Goal: Information Seeking & Learning: Learn about a topic

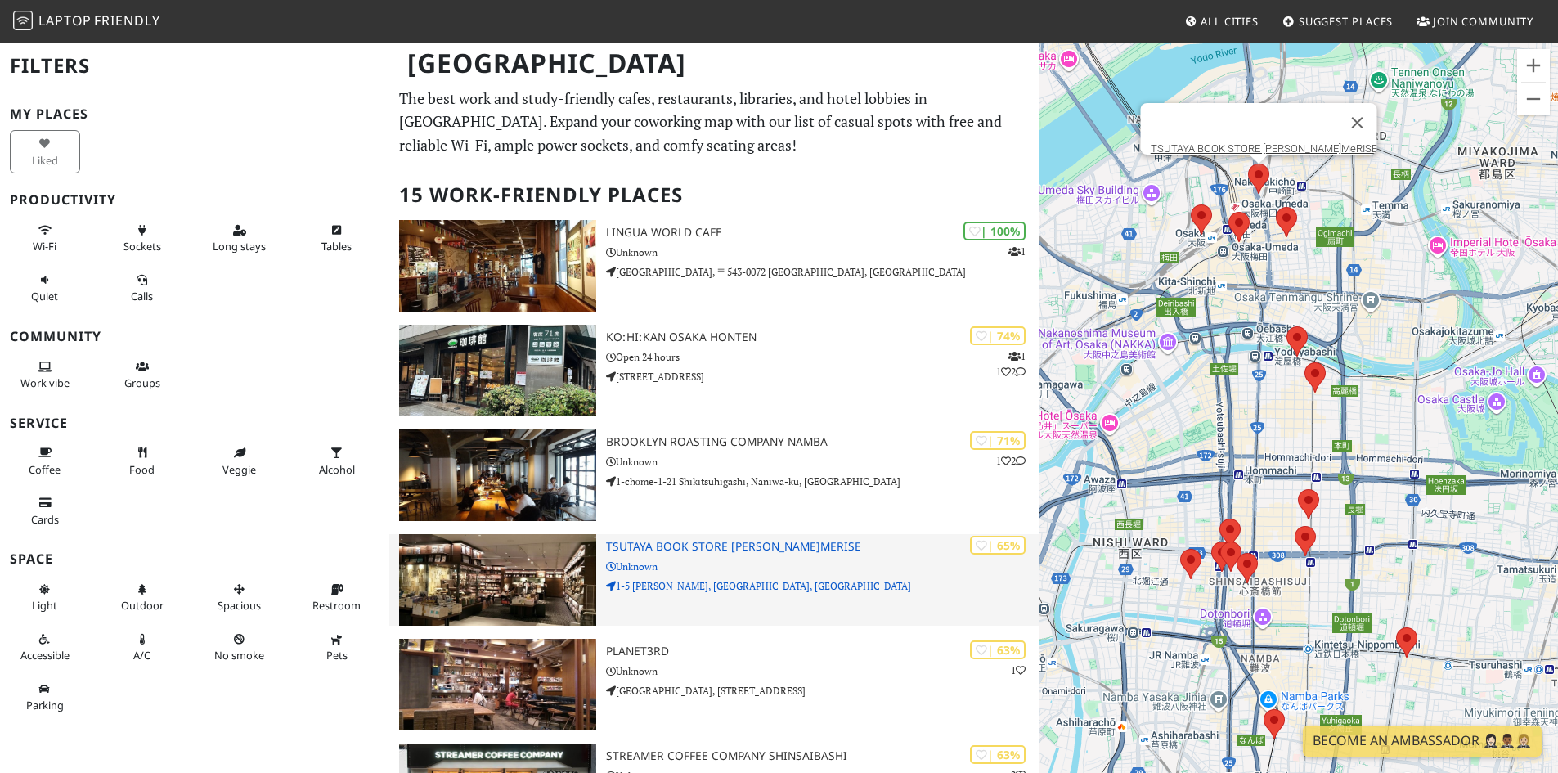
click at [637, 546] on h3 "TSUTAYA BOOK STORE [PERSON_NAME]MeRISE" at bounding box center [822, 547] width 433 height 14
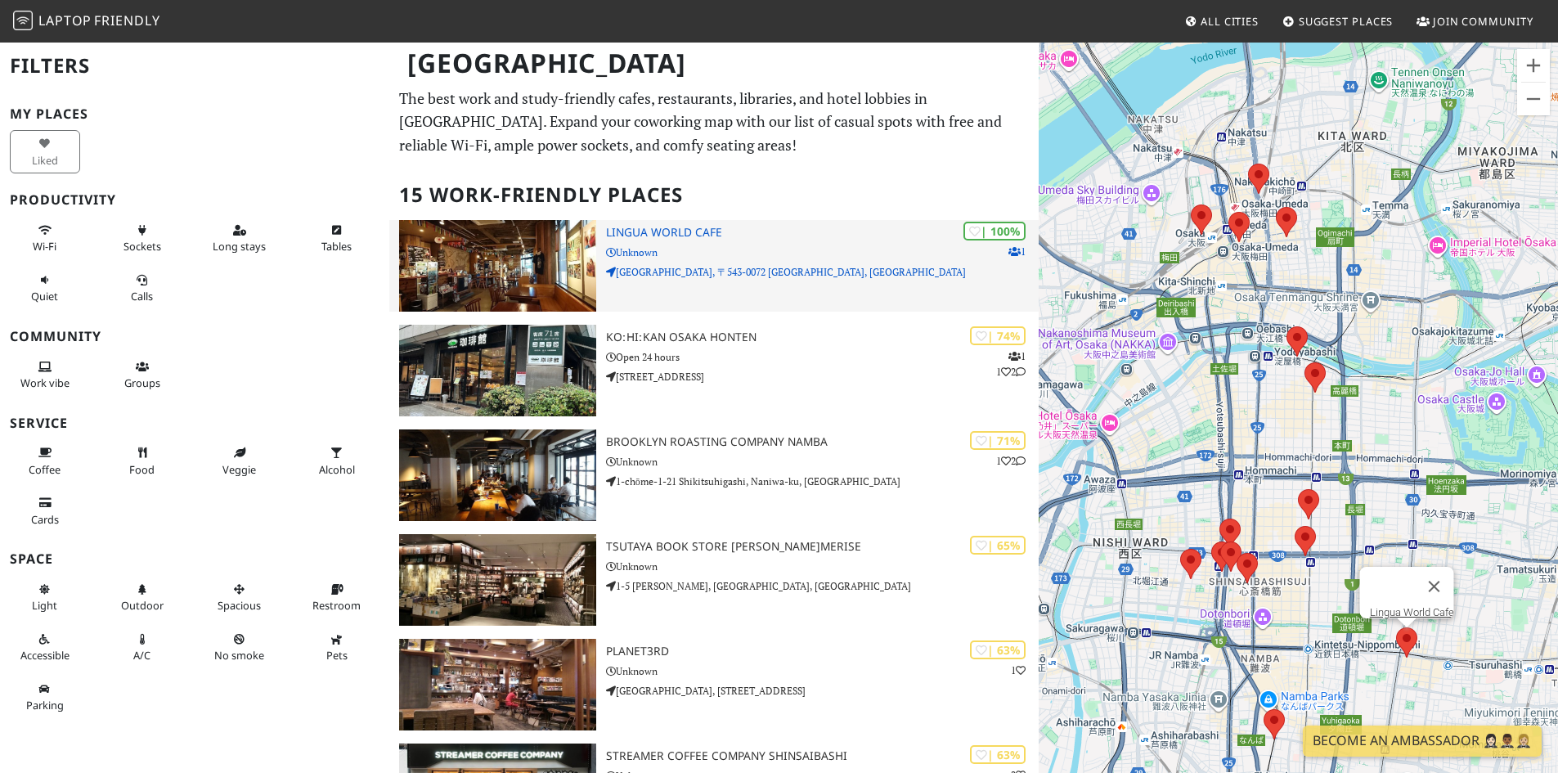
click at [698, 229] on h3 "Lingua World Cafe" at bounding box center [822, 233] width 433 height 14
